Goal: Navigation & Orientation: Find specific page/section

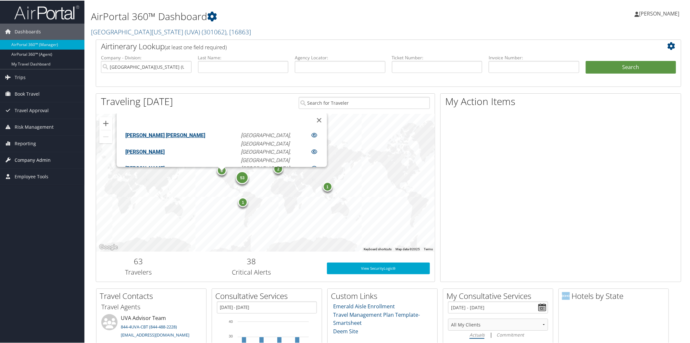
click at [30, 156] on span "Company Admin" at bounding box center [33, 160] width 36 height 16
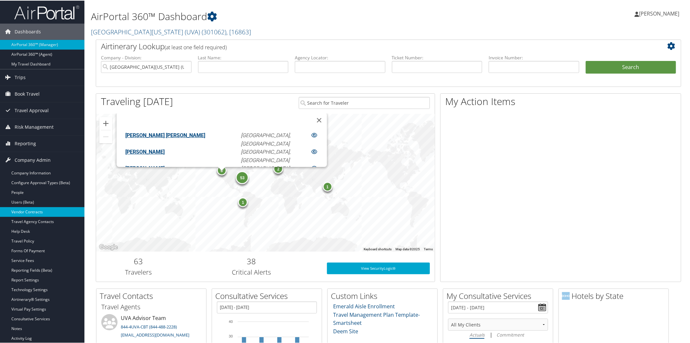
click at [35, 209] on link "Vendor Contracts" at bounding box center [42, 212] width 84 height 10
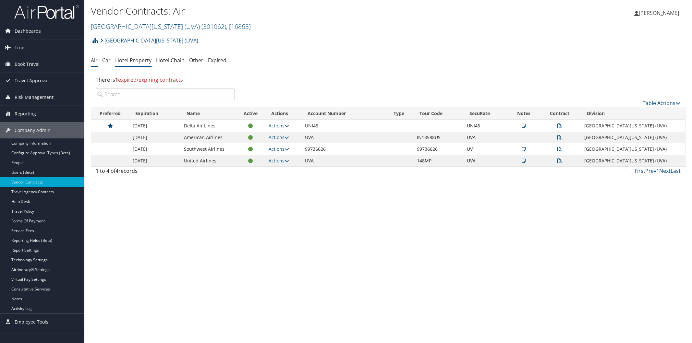
click at [130, 60] on link "Hotel Property" at bounding box center [133, 60] width 36 height 7
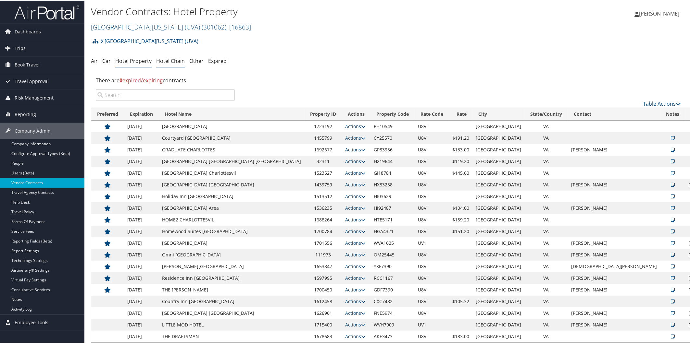
click at [167, 59] on link "Hotel Chain" at bounding box center [170, 60] width 29 height 7
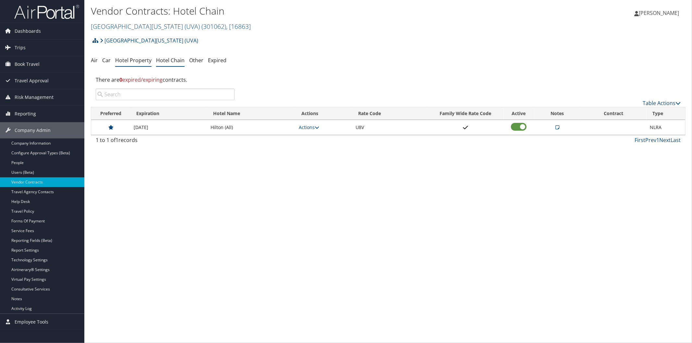
click at [137, 61] on link "Hotel Property" at bounding box center [133, 60] width 36 height 7
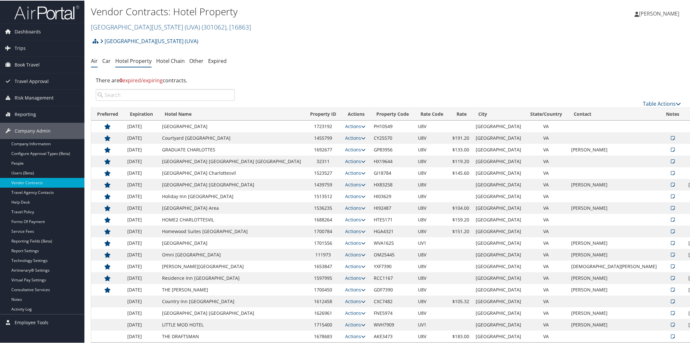
click at [93, 59] on link "Air" at bounding box center [94, 60] width 7 height 7
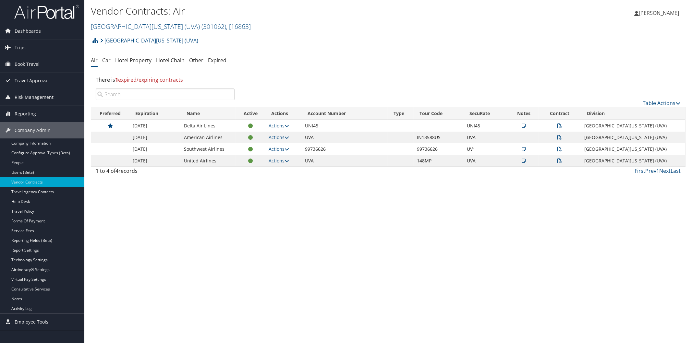
click at [526, 149] on icon at bounding box center [524, 149] width 4 height 5
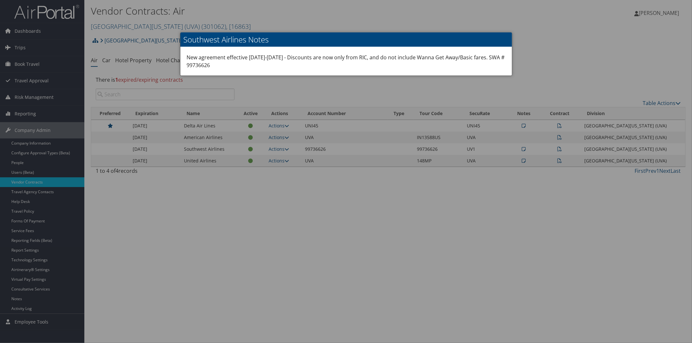
drag, startPoint x: 340, startPoint y: 64, endPoint x: 358, endPoint y: 64, distance: 17.5
click at [358, 64] on div "New agreement effective [DATE]-[DATE] - Discounts are now only from RIC, and do…" at bounding box center [346, 61] width 332 height 29
click at [591, 25] on div at bounding box center [346, 171] width 692 height 343
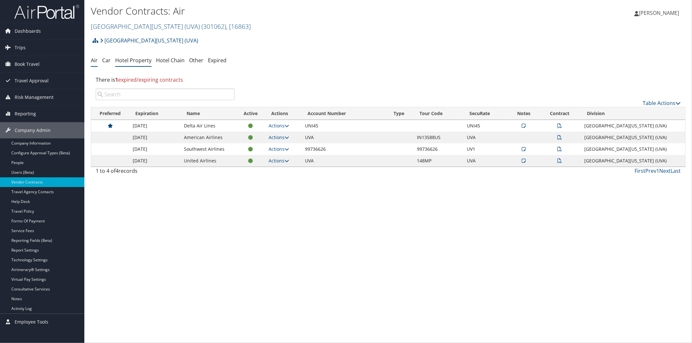
click at [140, 57] on link "Hotel Property" at bounding box center [133, 60] width 36 height 7
